Goal: Task Accomplishment & Management: Use online tool/utility

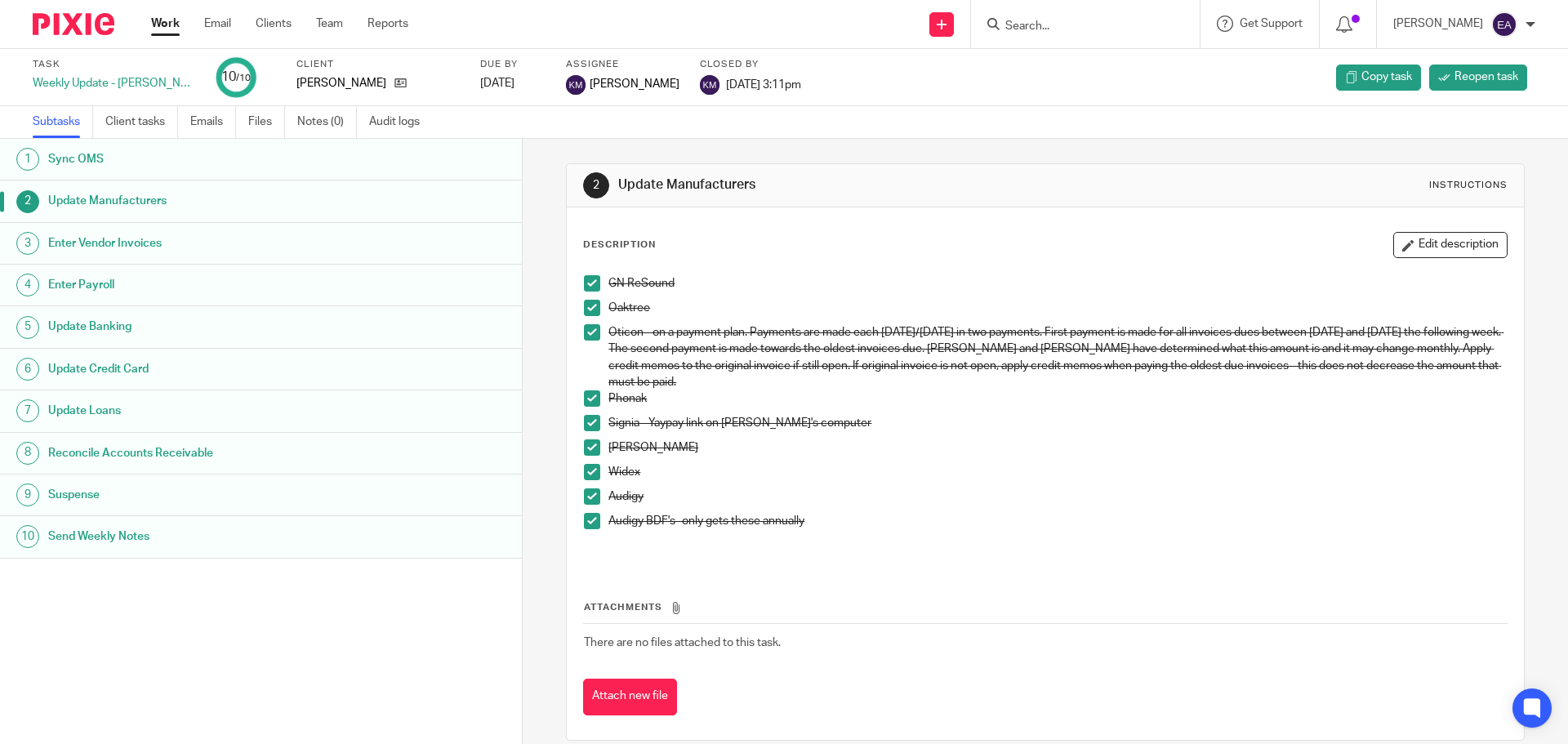
click at [1039, 31] on input "Search" at bounding box center [1077, 27] width 147 height 15
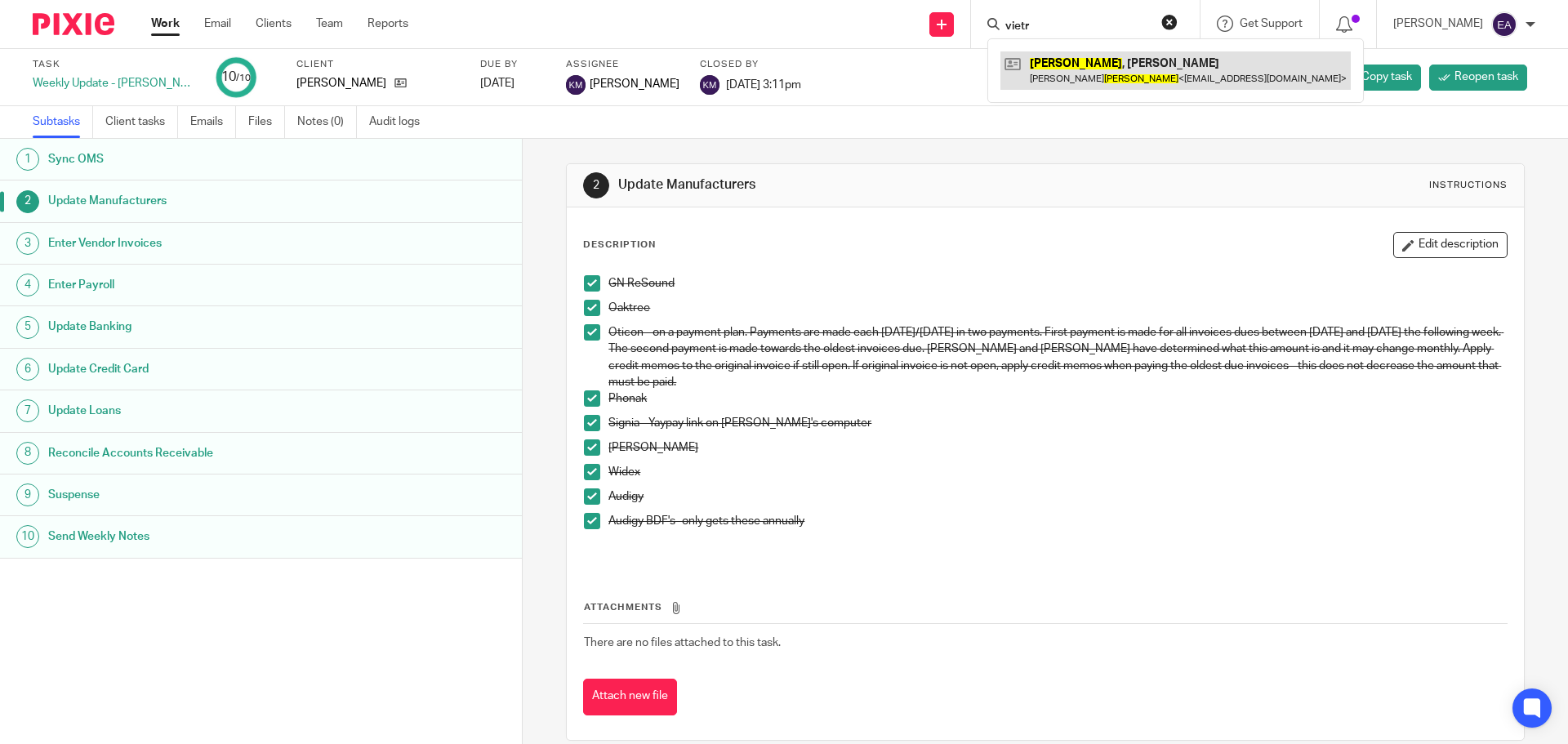
type input "vietr"
click at [1062, 56] on link at bounding box center [1176, 70] width 351 height 38
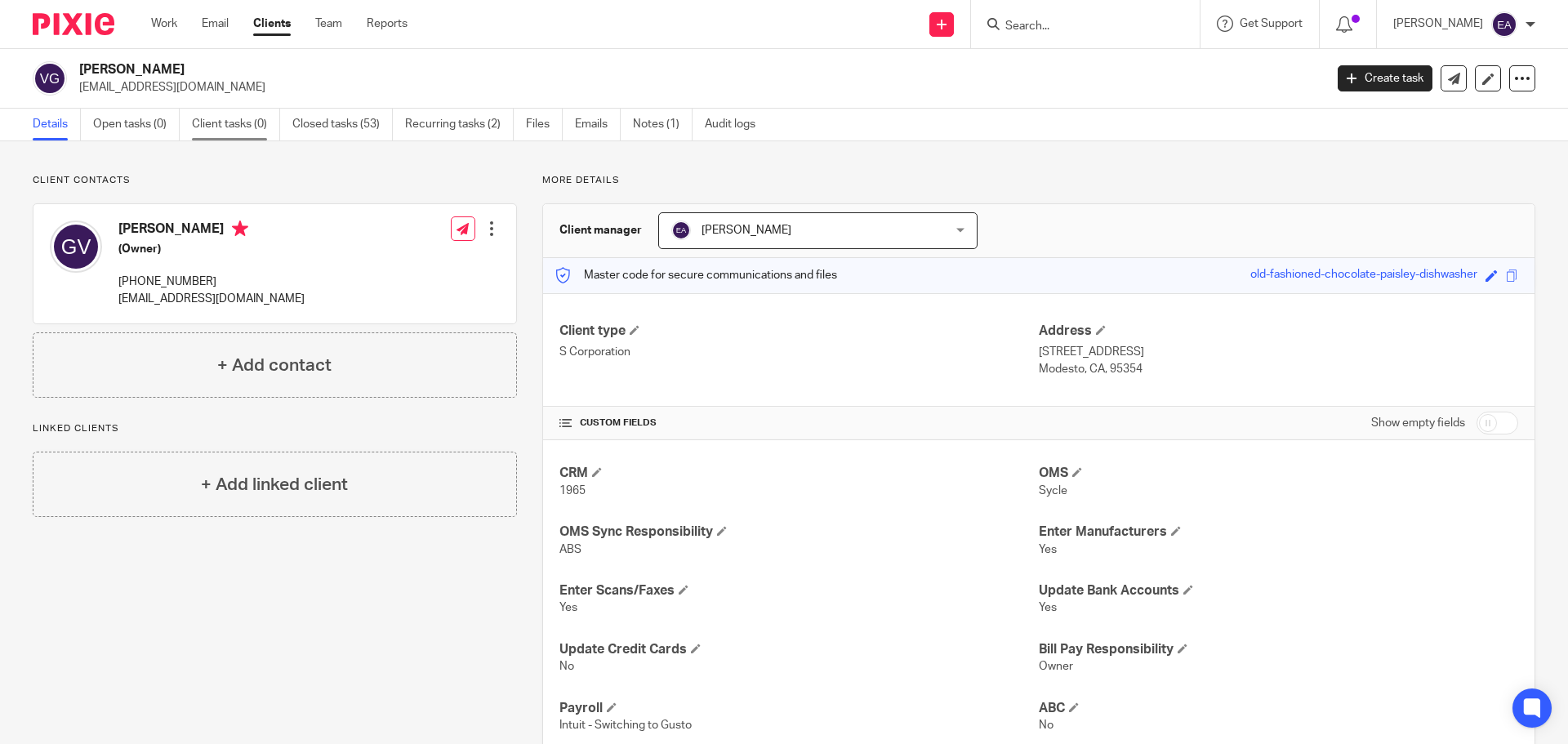
click at [222, 125] on link "Client tasks (0)" at bounding box center [236, 124] width 88 height 32
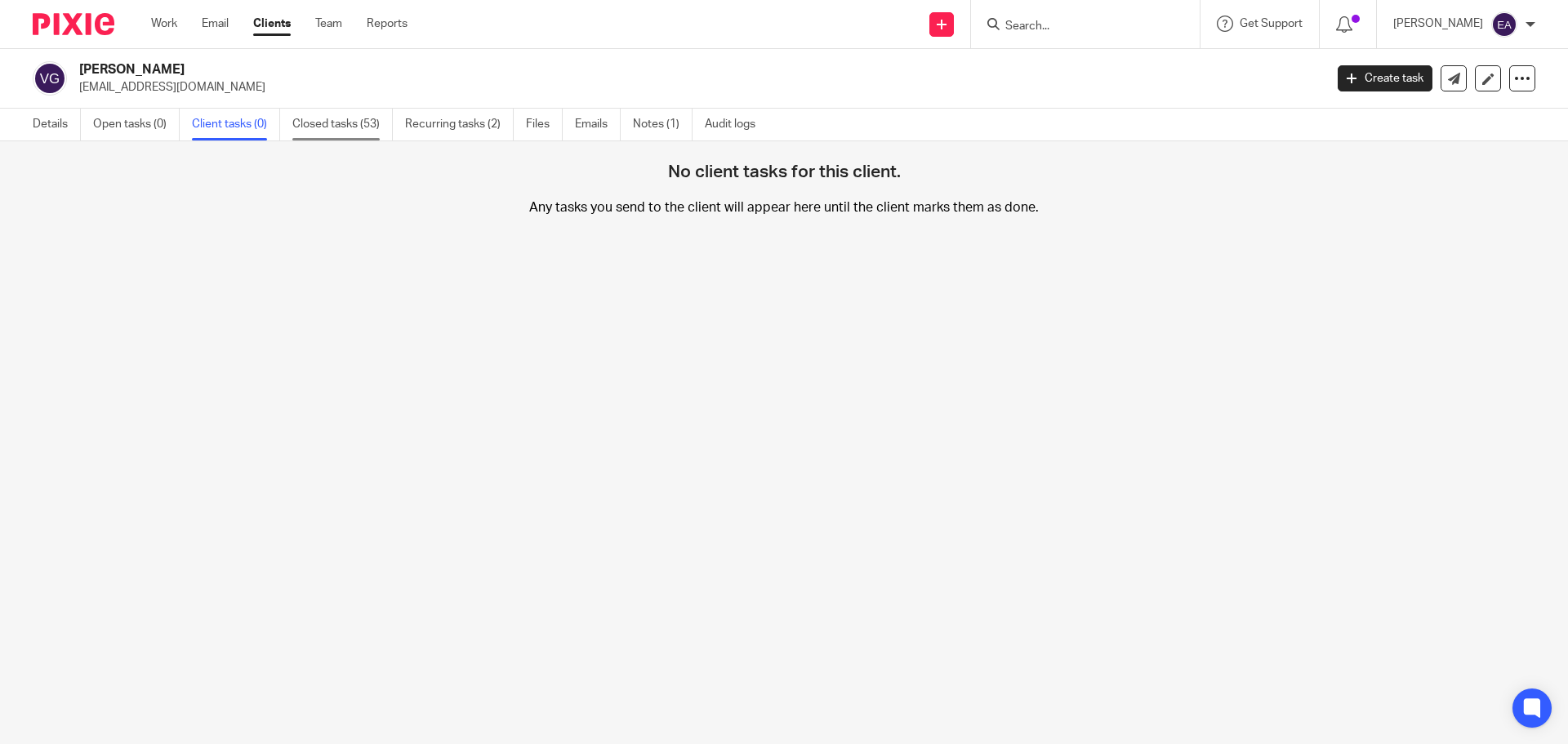
click at [326, 122] on link "Closed tasks (53)" at bounding box center [342, 124] width 100 height 32
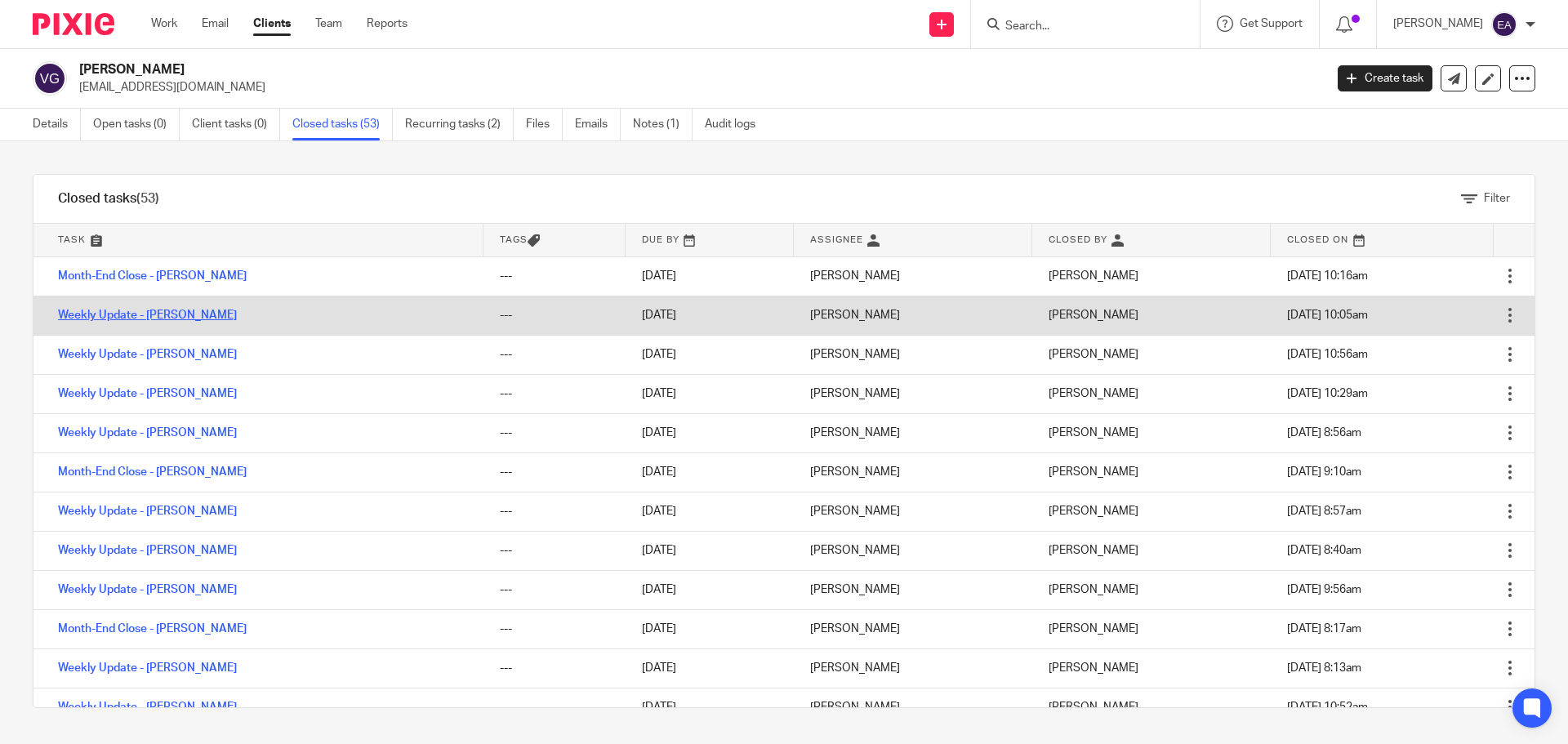
click at [146, 314] on link "Weekly Update - [PERSON_NAME]" at bounding box center [147, 315] width 179 height 11
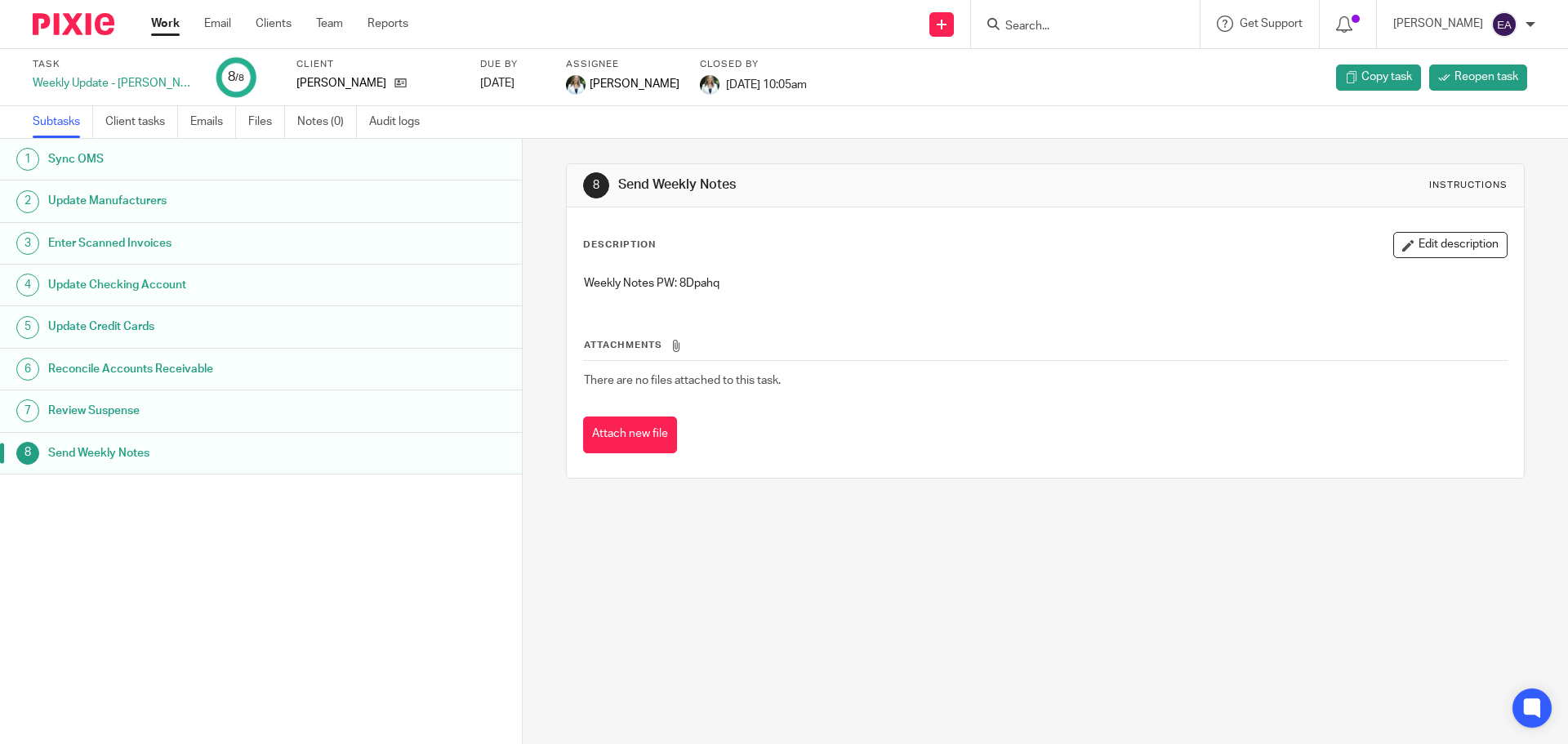
click at [80, 160] on h1 "Sync OMS" at bounding box center [200, 159] width 305 height 24
click at [87, 201] on h1 "Update Manufacturers" at bounding box center [200, 200] width 305 height 24
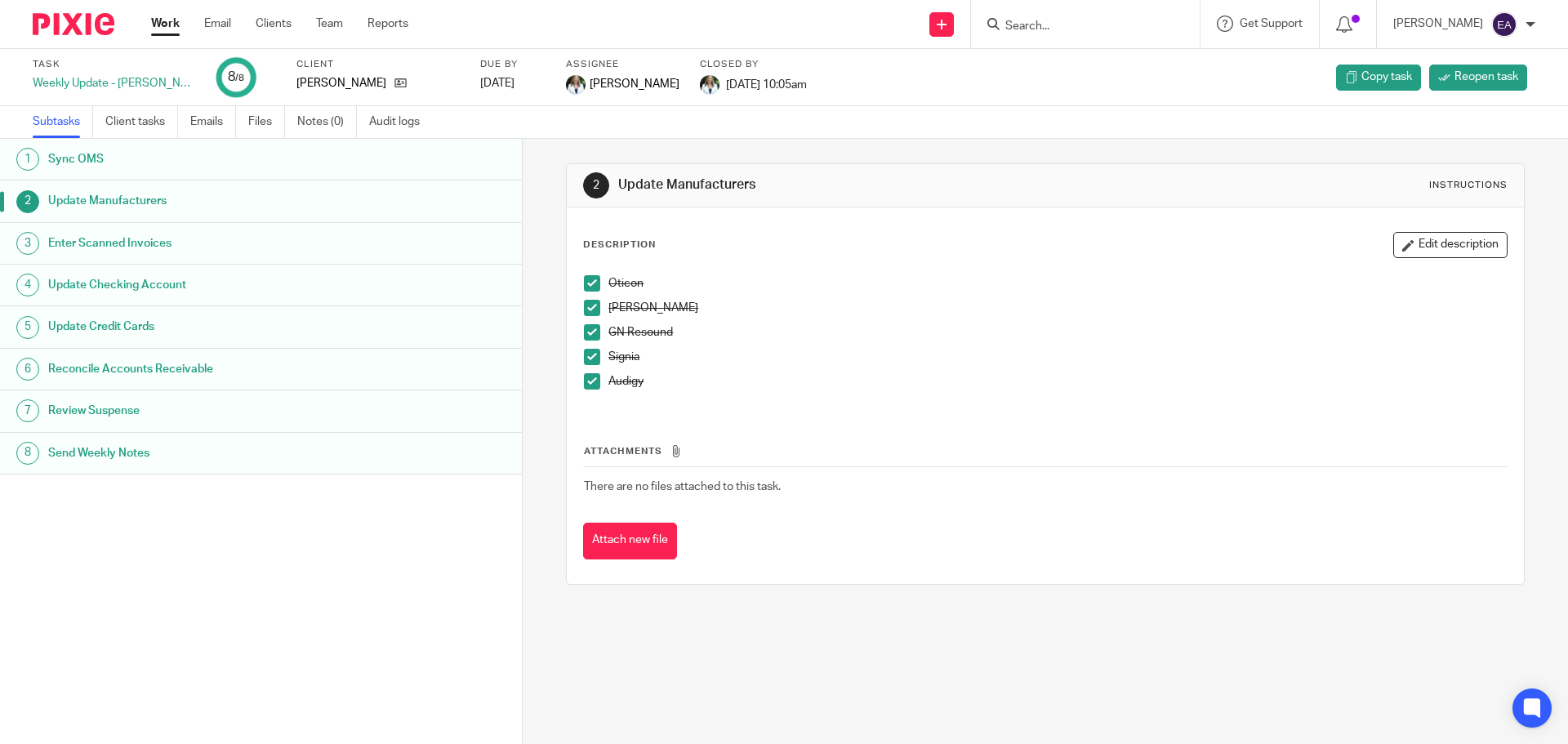
click at [174, 464] on h1 "Send Weekly Notes" at bounding box center [200, 453] width 305 height 24
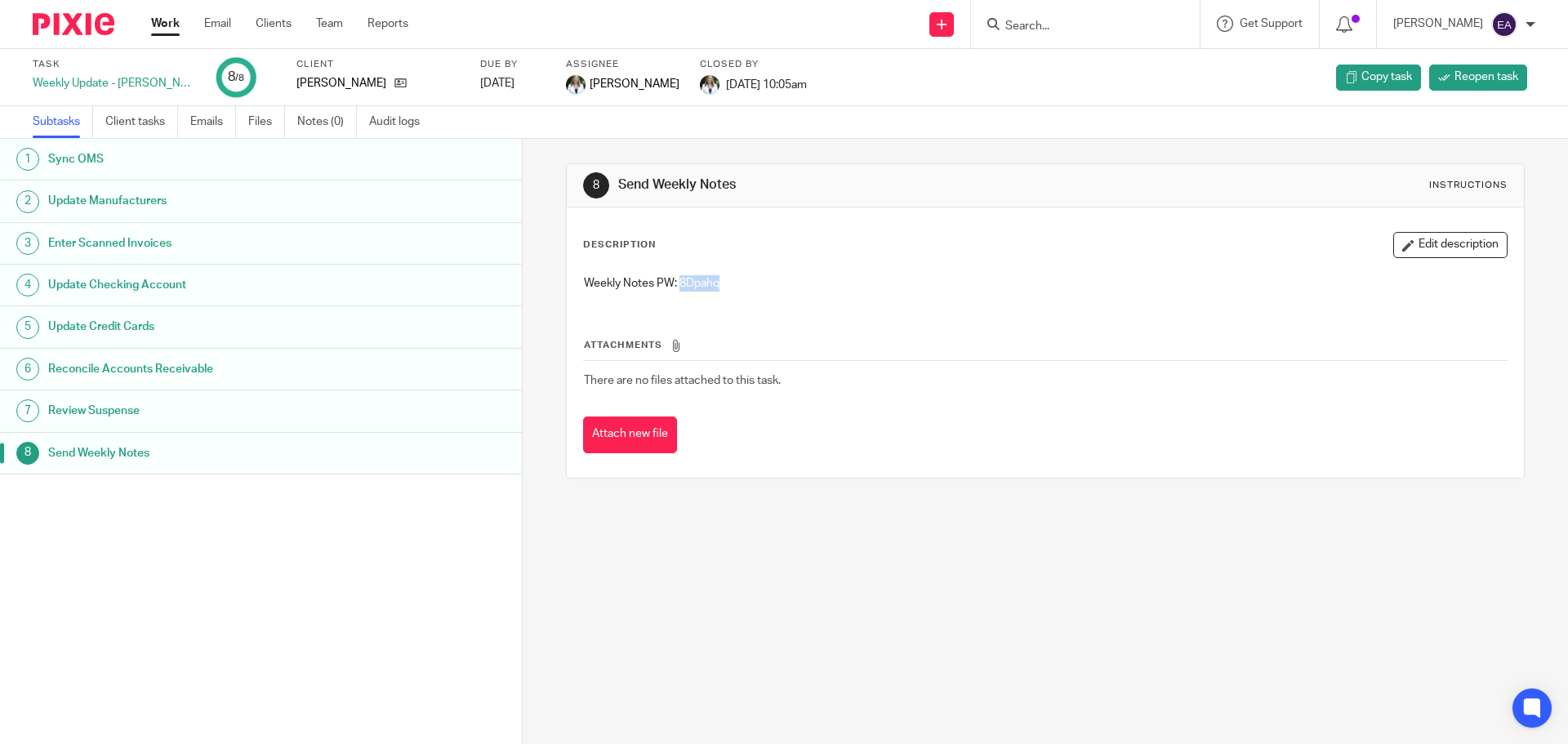
drag, startPoint x: 731, startPoint y: 281, endPoint x: 676, endPoint y: 282, distance: 55.0
click at [676, 282] on p "Weekly Notes PW: 8Dpahq" at bounding box center [1045, 284] width 922 height 17
copy p "8Dpahq"
click at [1111, 31] on input "Search" at bounding box center [1077, 27] width 147 height 15
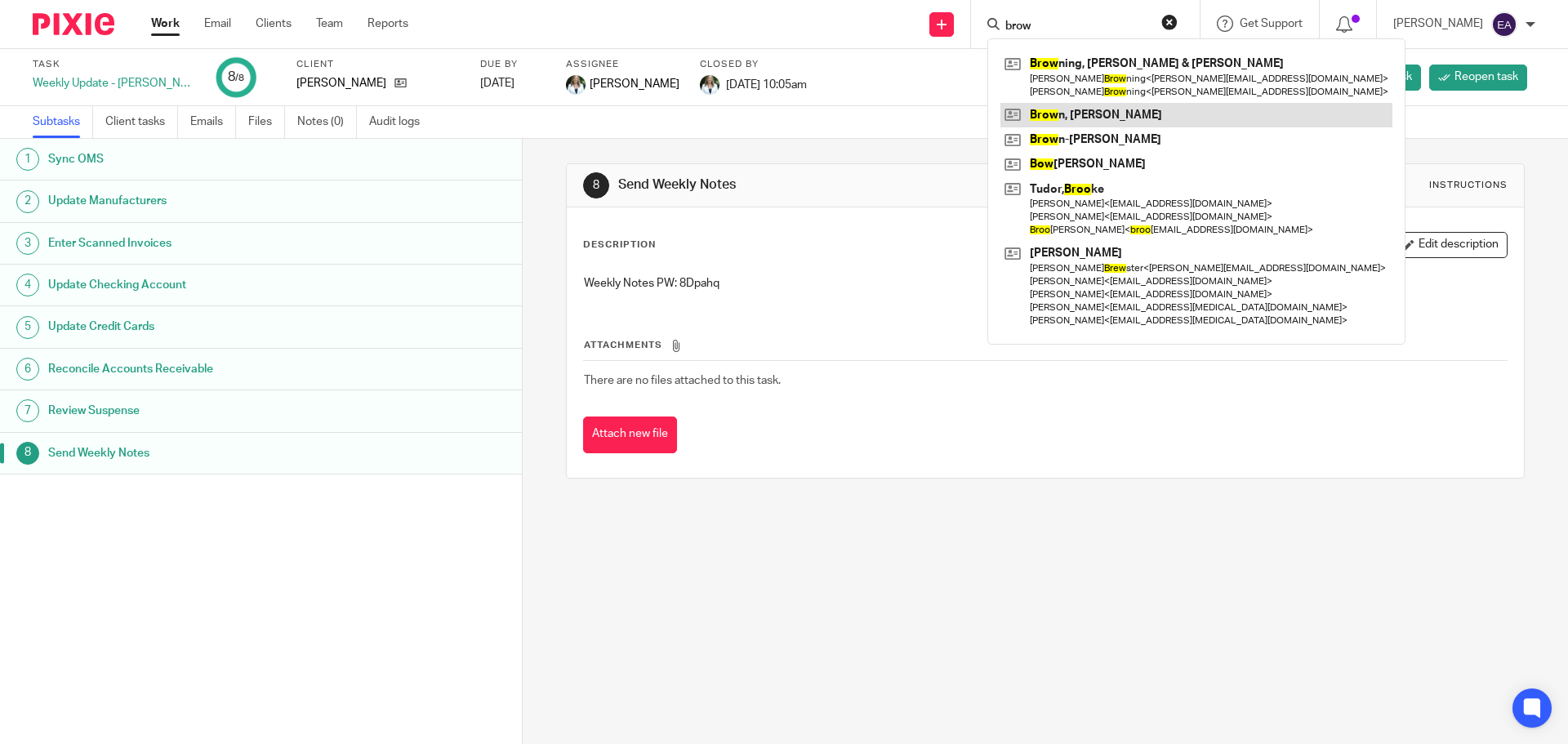
type input "brow"
click at [1110, 116] on link at bounding box center [1196, 115] width 392 height 24
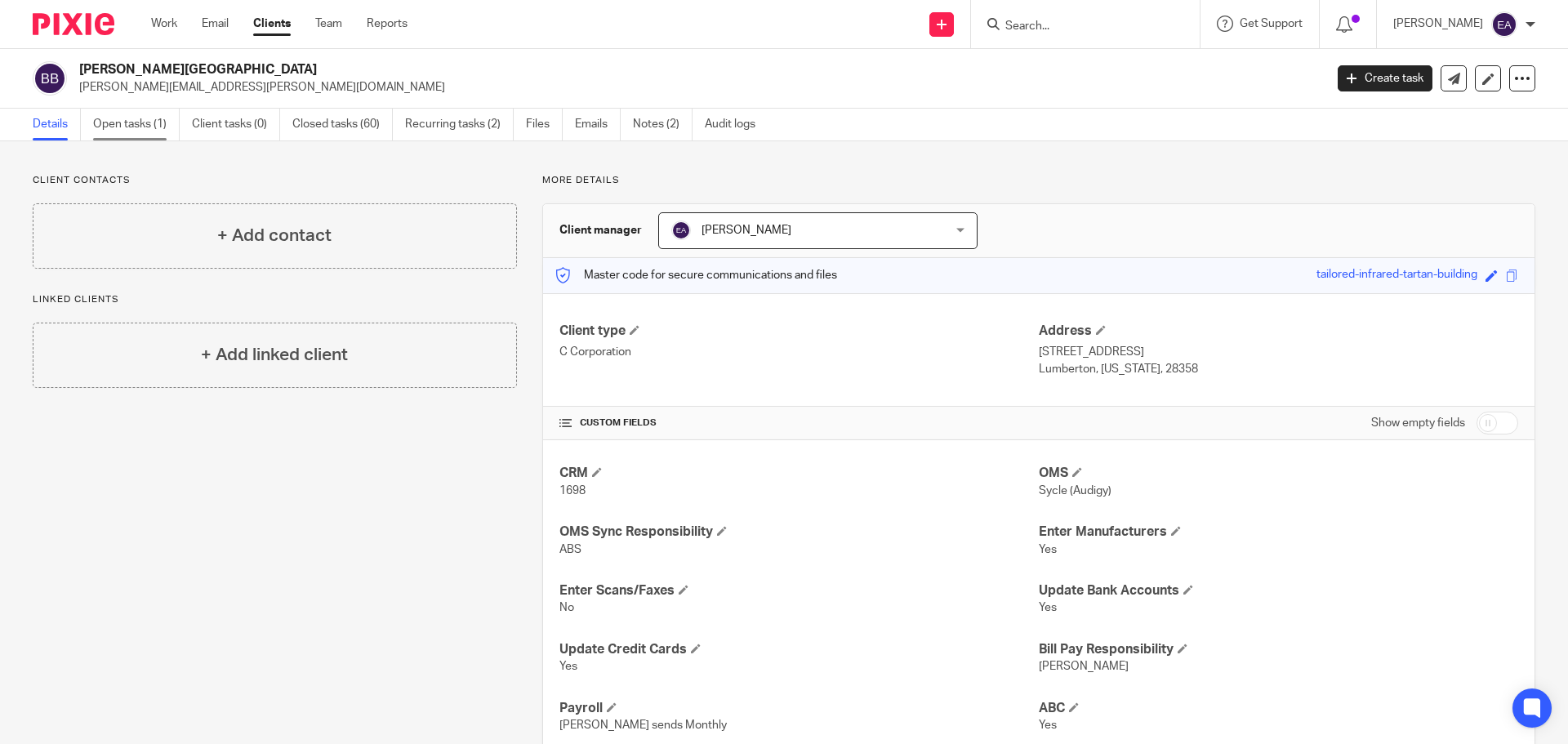
click at [138, 126] on link "Open tasks (1)" at bounding box center [135, 124] width 86 height 32
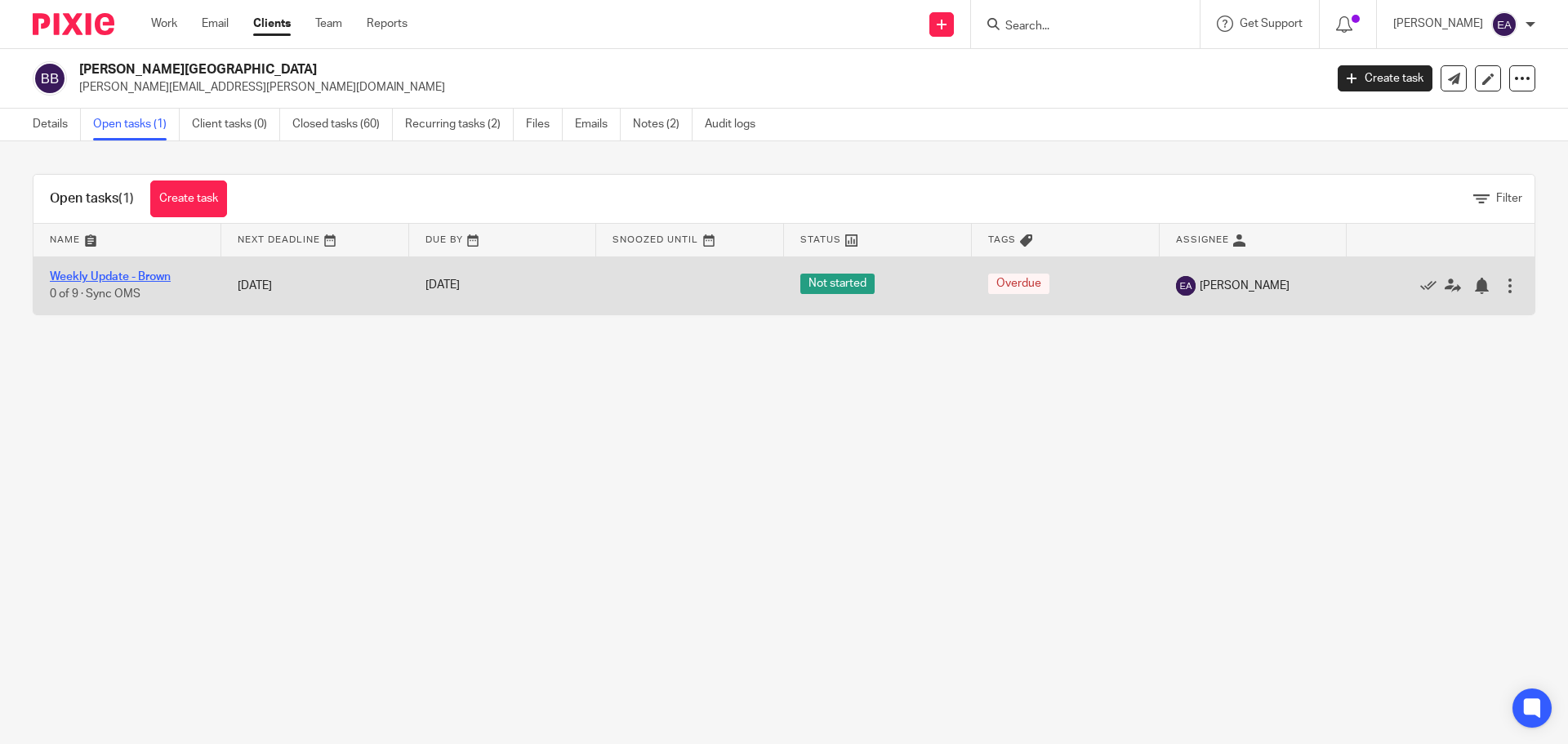
click at [118, 276] on link "Weekly Update - Brown" at bounding box center [110, 276] width 121 height 11
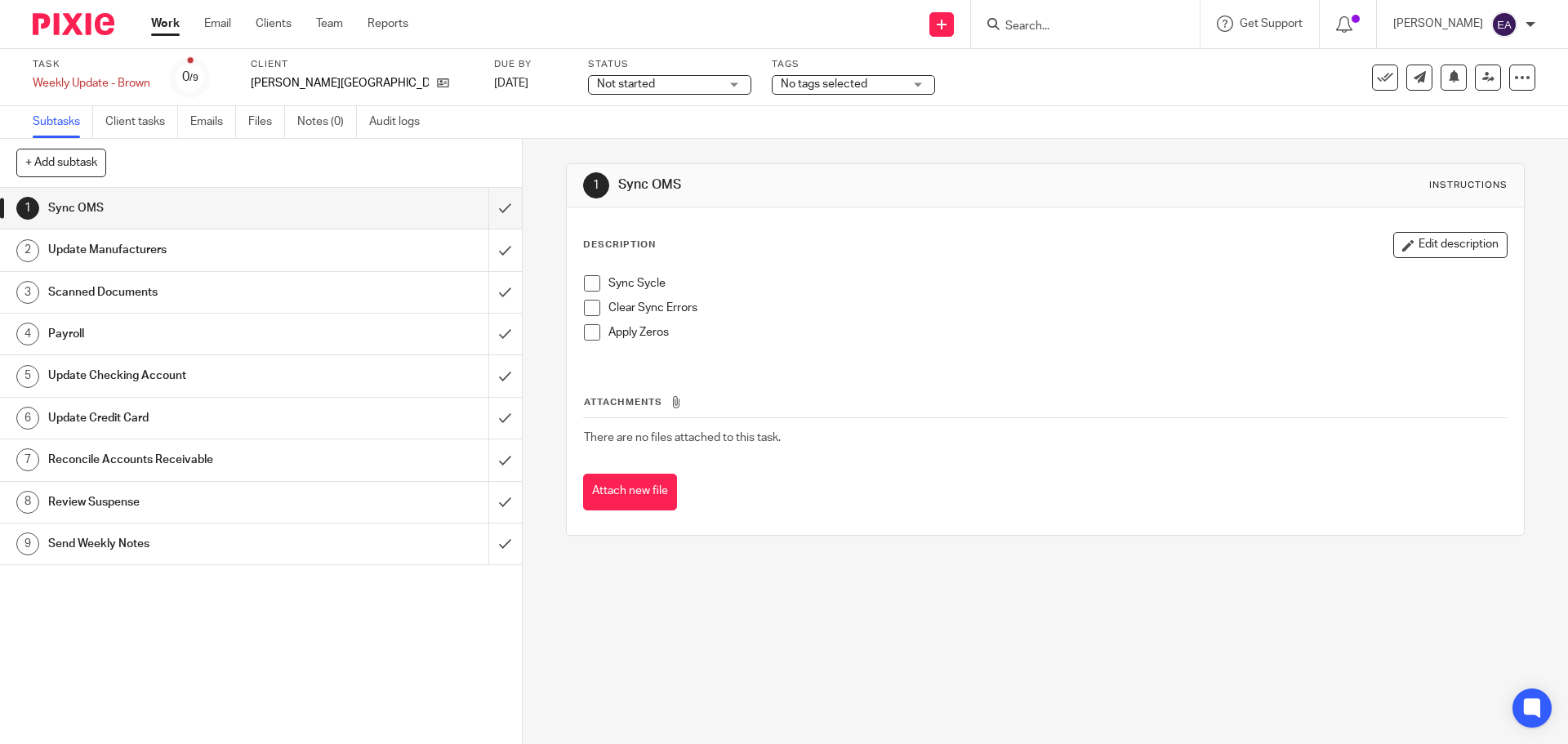
click at [597, 275] on div "Sync Sycle Clear Sync Errors Apply Zeros" at bounding box center [1045, 314] width 938 height 94
click at [584, 279] on span at bounding box center [593, 284] width 17 height 17
click at [587, 303] on span at bounding box center [593, 308] width 17 height 17
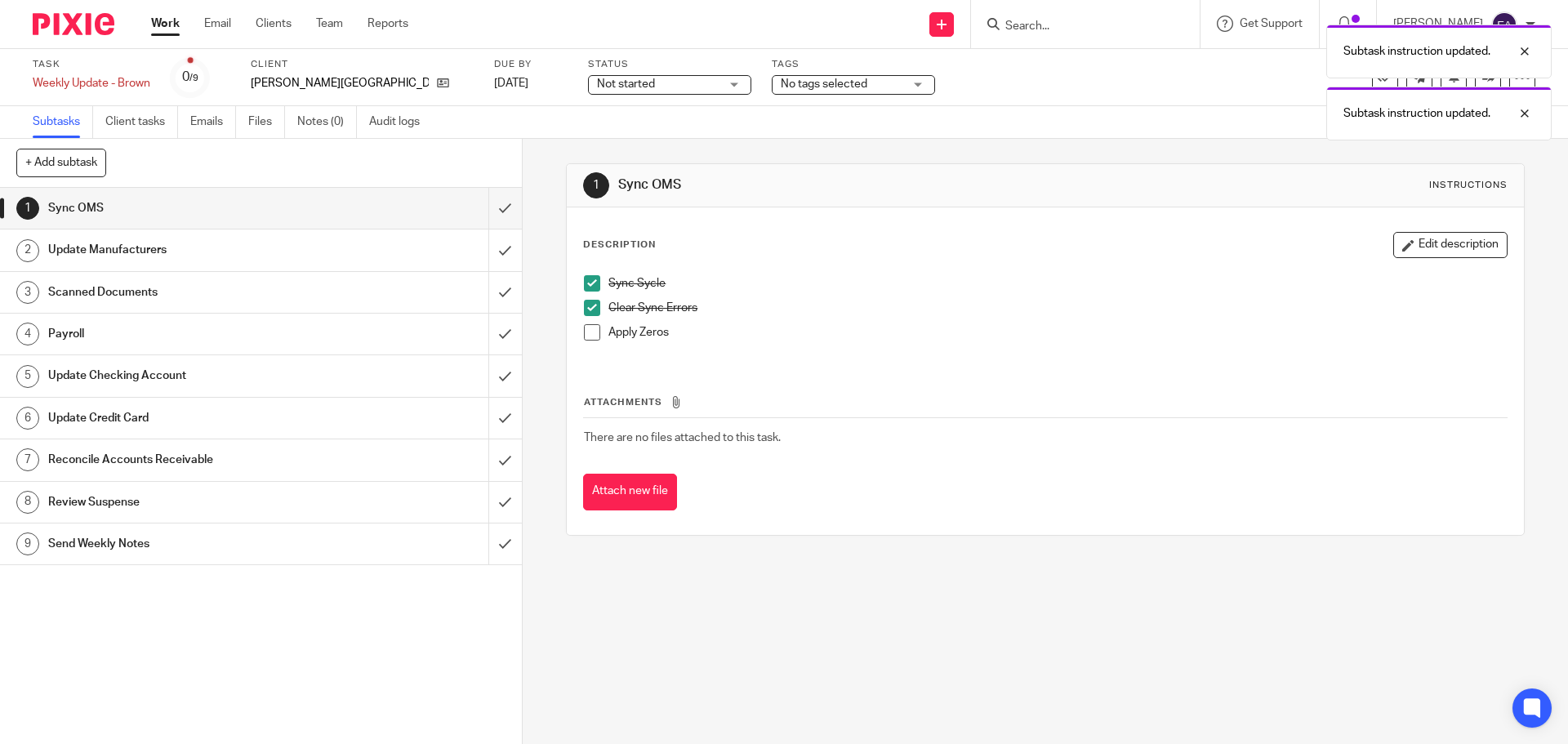
click at [591, 327] on span at bounding box center [593, 333] width 17 height 17
click at [489, 207] on input "submit" at bounding box center [261, 209] width 522 height 41
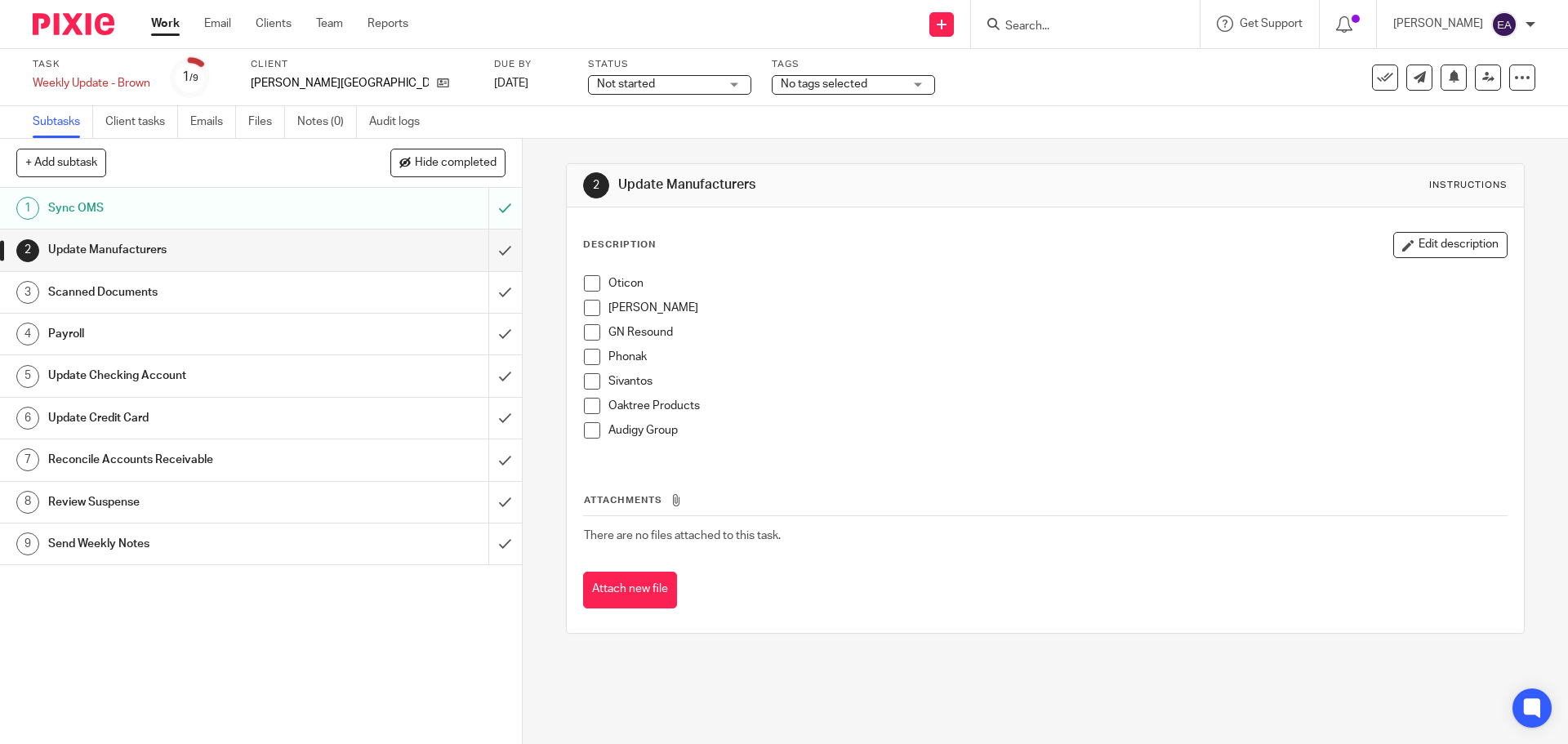
click at [589, 286] on span at bounding box center [593, 284] width 17 height 17
click at [585, 307] on span at bounding box center [593, 308] width 17 height 17
click at [592, 337] on span at bounding box center [593, 333] width 17 height 17
click at [586, 362] on span at bounding box center [593, 357] width 17 height 17
click at [592, 382] on span at bounding box center [593, 381] width 17 height 17
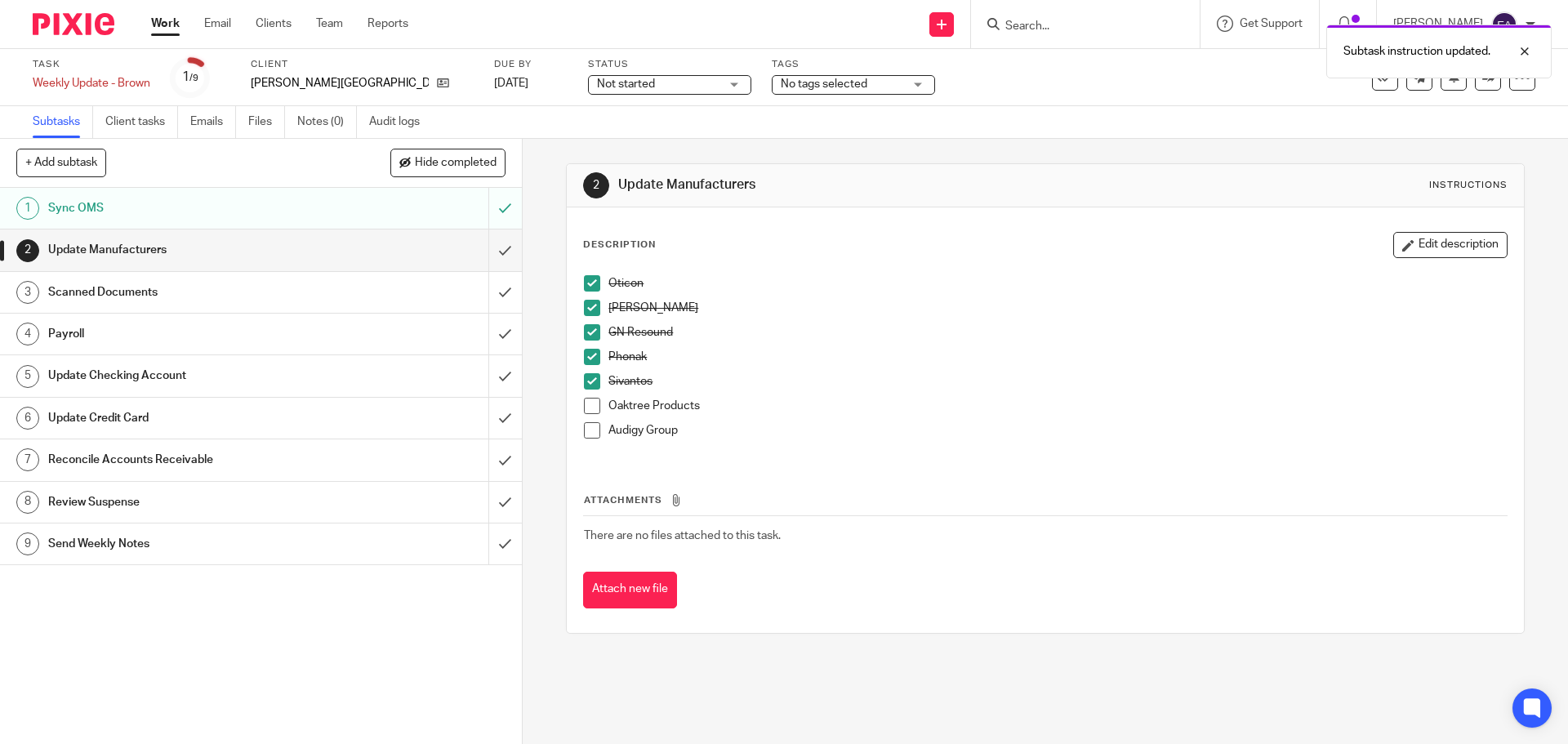
click at [595, 403] on span at bounding box center [593, 406] width 17 height 17
click at [594, 430] on span at bounding box center [593, 430] width 17 height 17
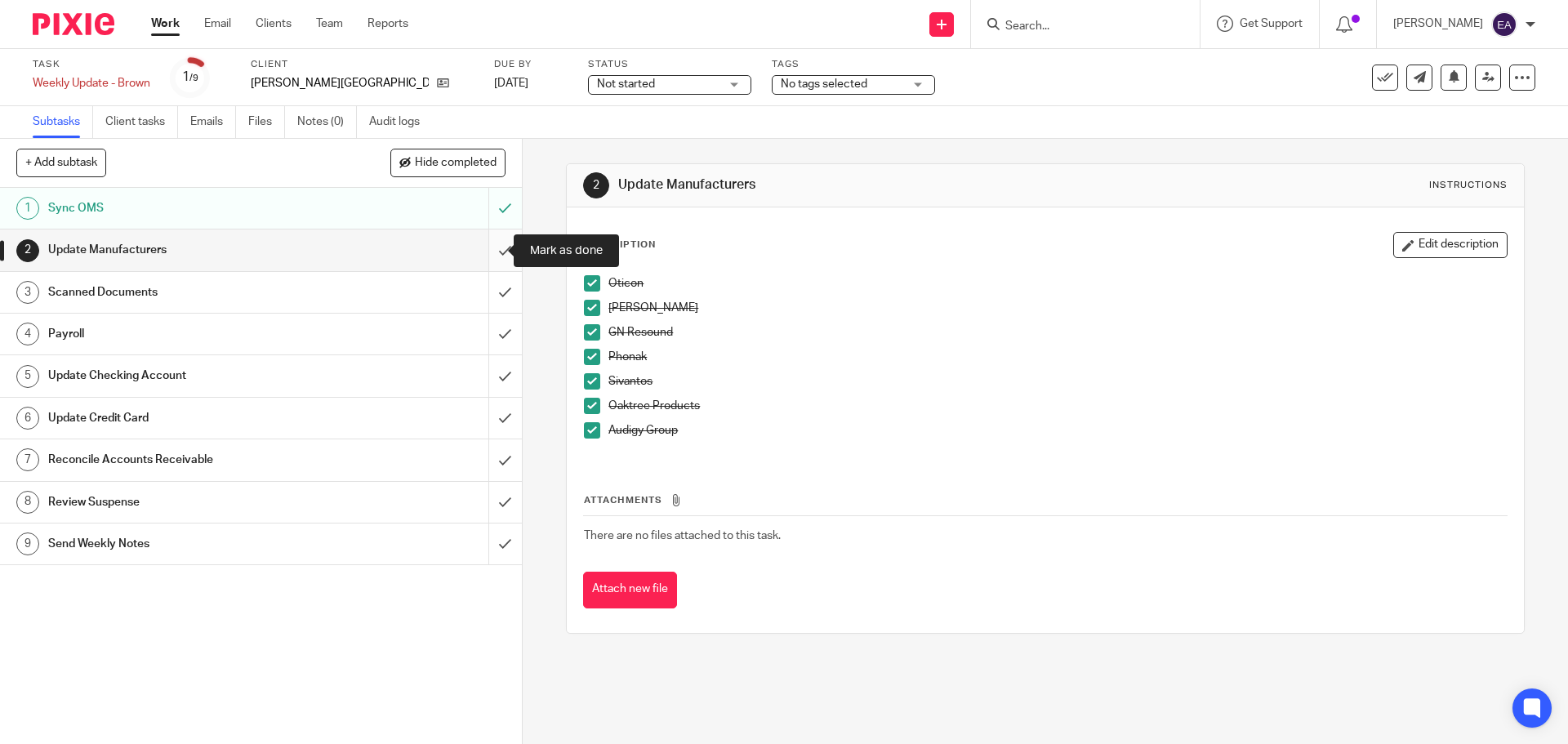
click at [482, 248] on input "submit" at bounding box center [261, 250] width 522 height 41
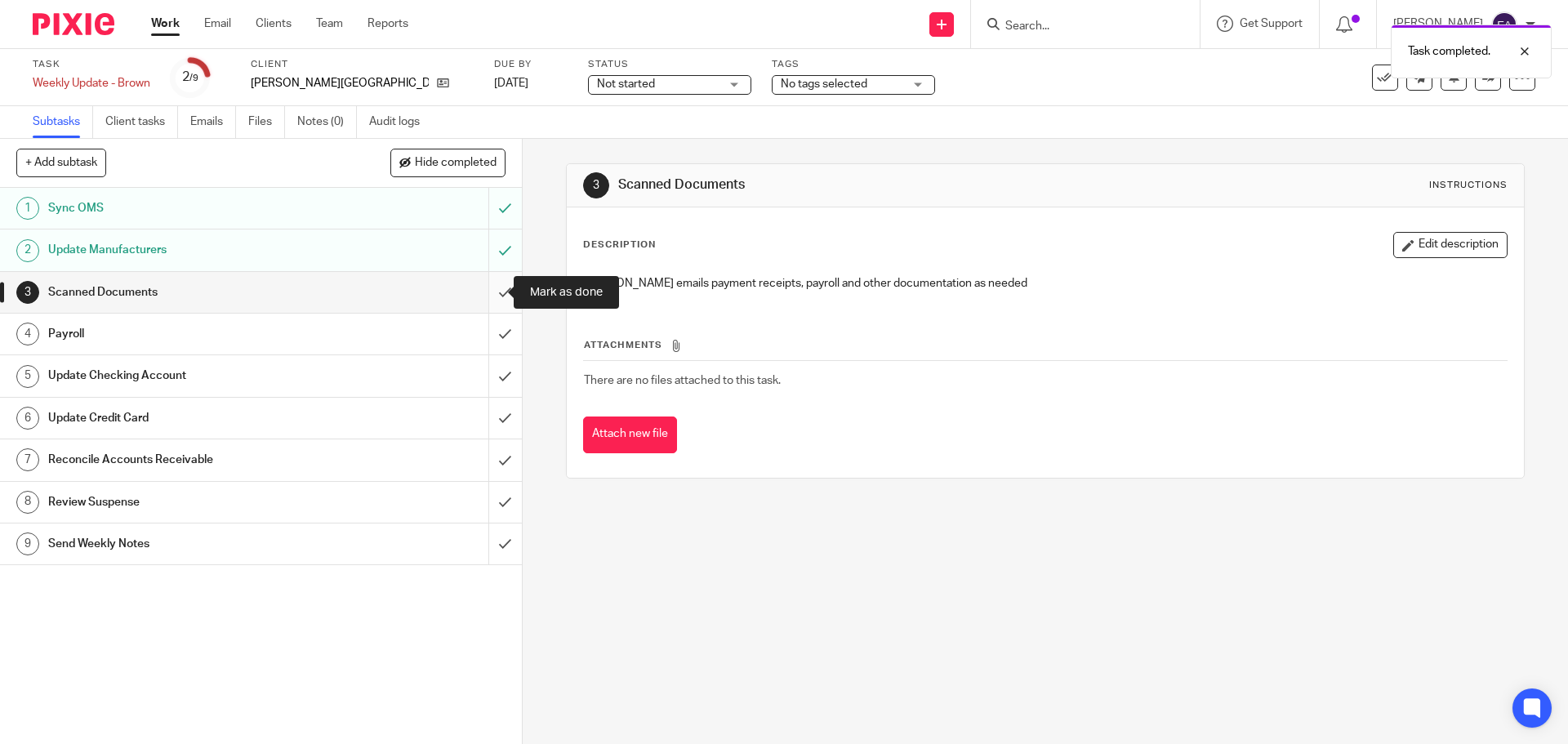
click at [489, 292] on input "submit" at bounding box center [261, 292] width 522 height 41
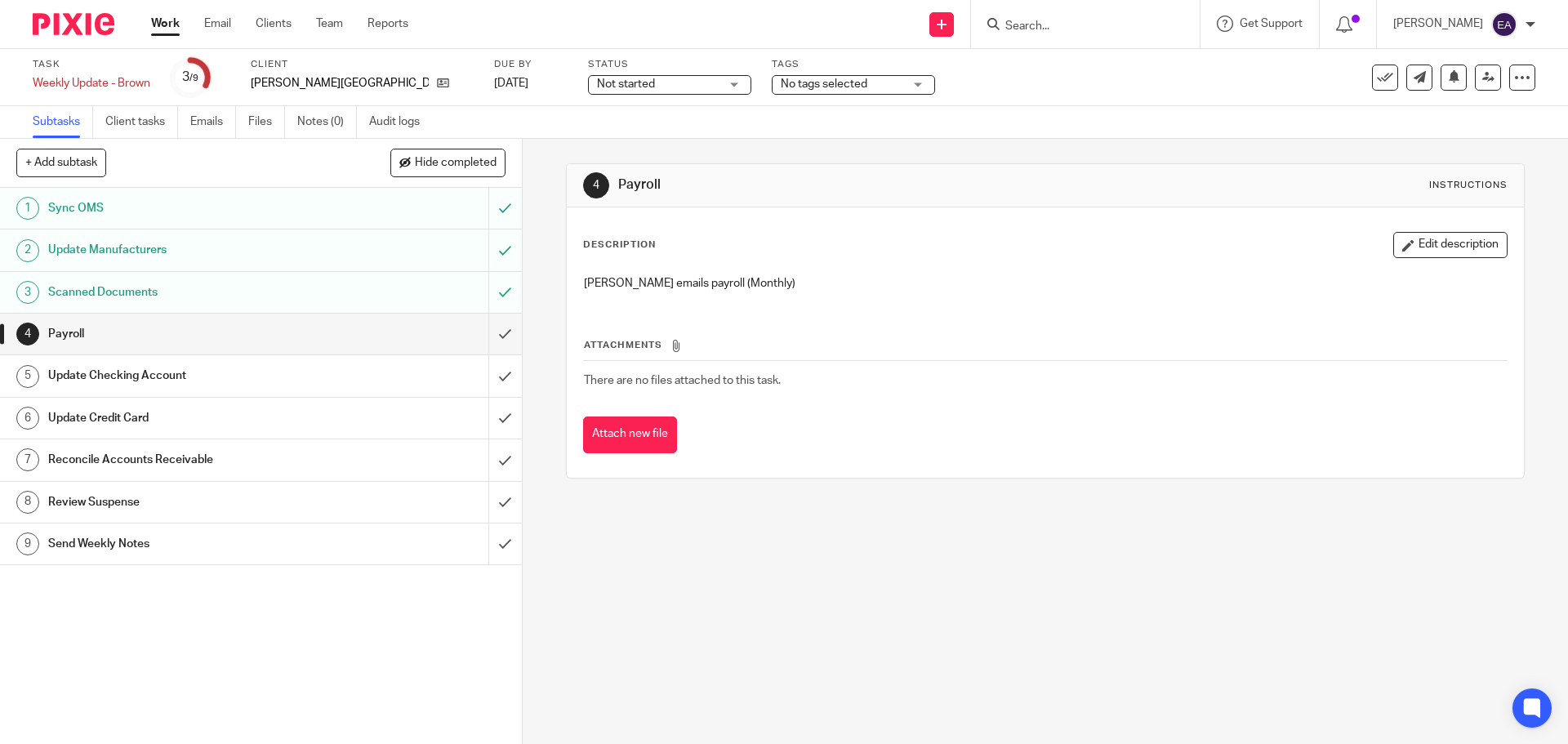
click at [99, 391] on link "5 Update Checking Account" at bounding box center [244, 376] width 489 height 41
